Goal: Find specific page/section

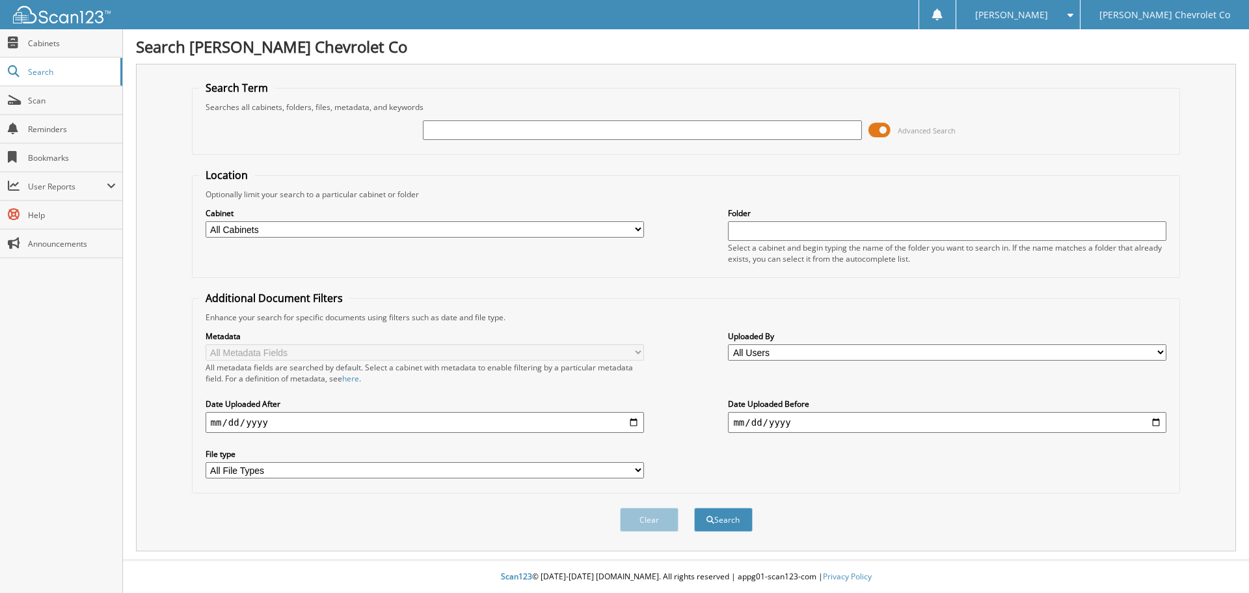
click at [461, 133] on input "text" at bounding box center [642, 130] width 438 height 20
type input "SWEETWATER COUNTY CLERK"
click at [694, 507] on button "Search" at bounding box center [723, 519] width 59 height 24
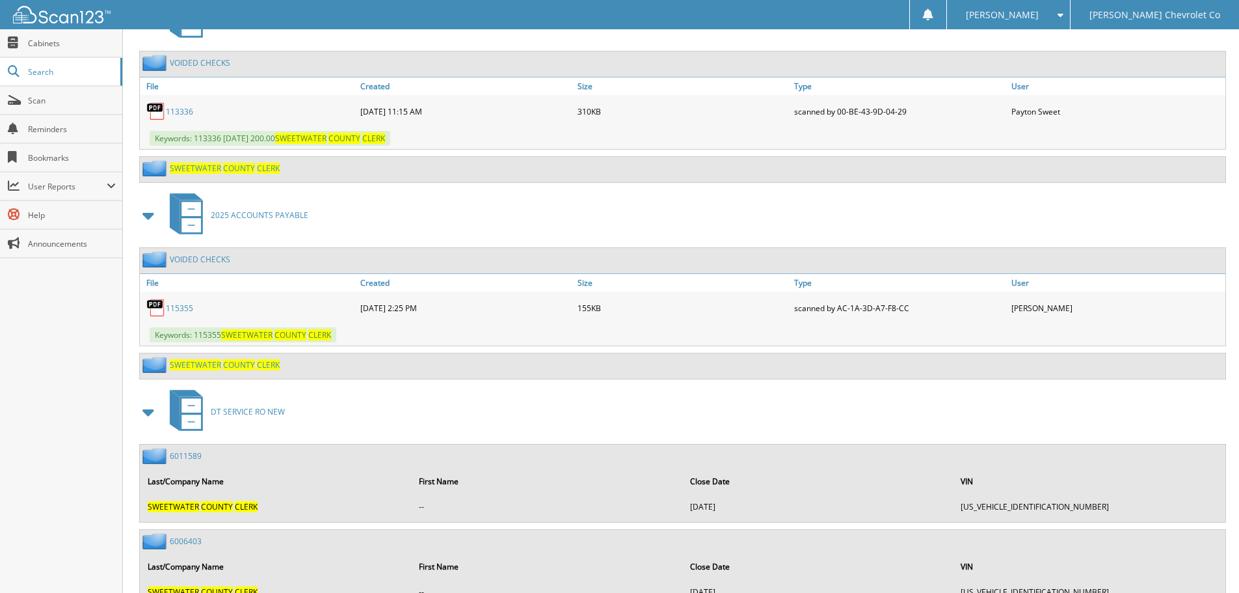
scroll to position [6139, 0]
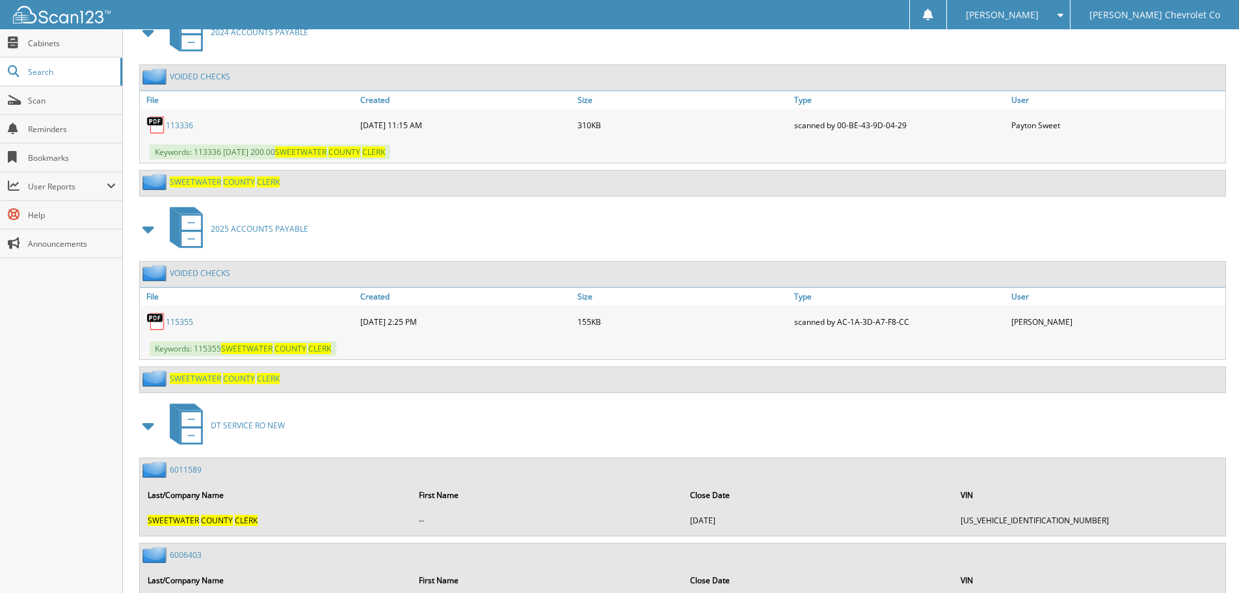
click at [262, 225] on span "2025 ACCOUNTS PAYABLE" at bounding box center [260, 228] width 98 height 11
